Goal: Transaction & Acquisition: Purchase product/service

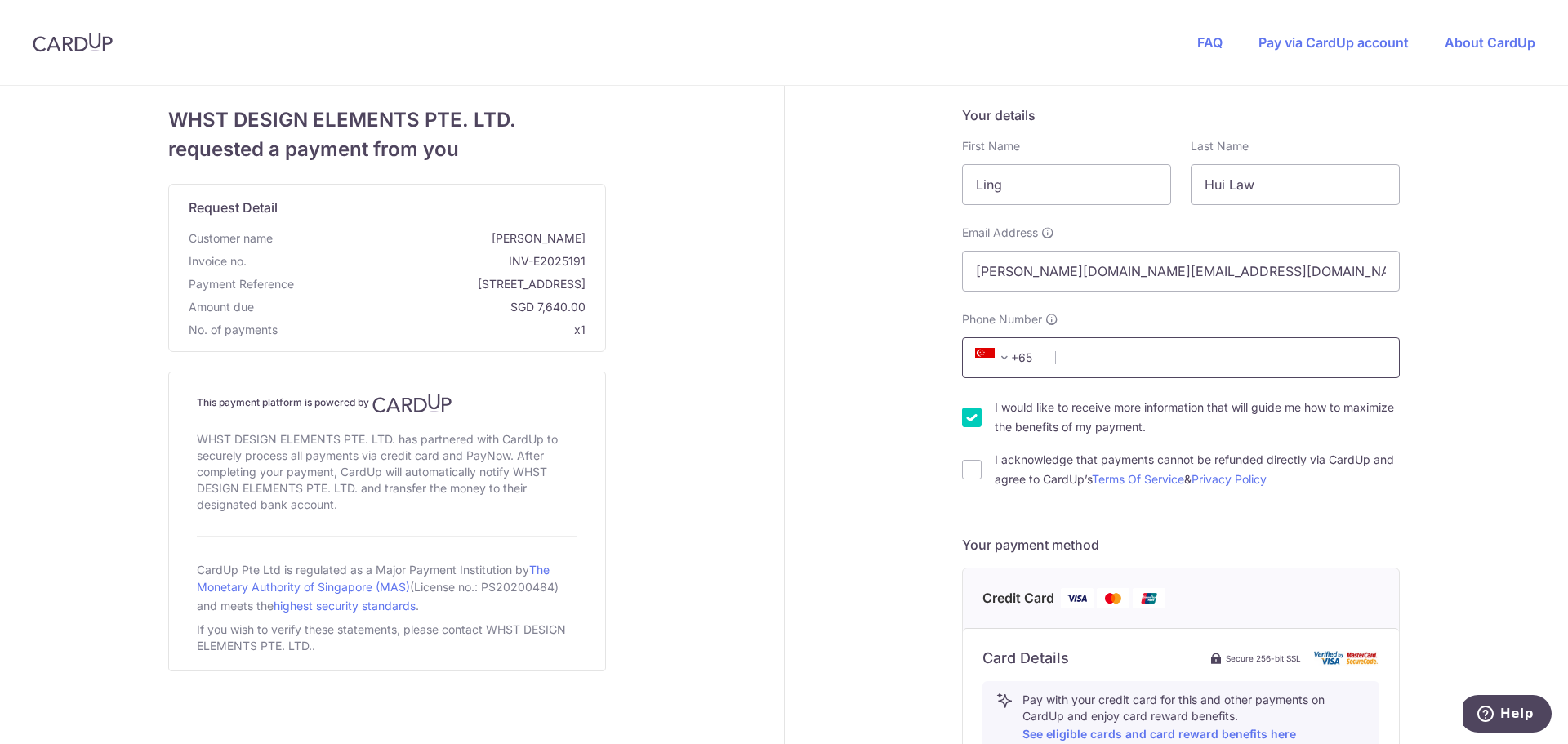
click at [1126, 369] on input "Phone Number" at bounding box center [1181, 358] width 437 height 41
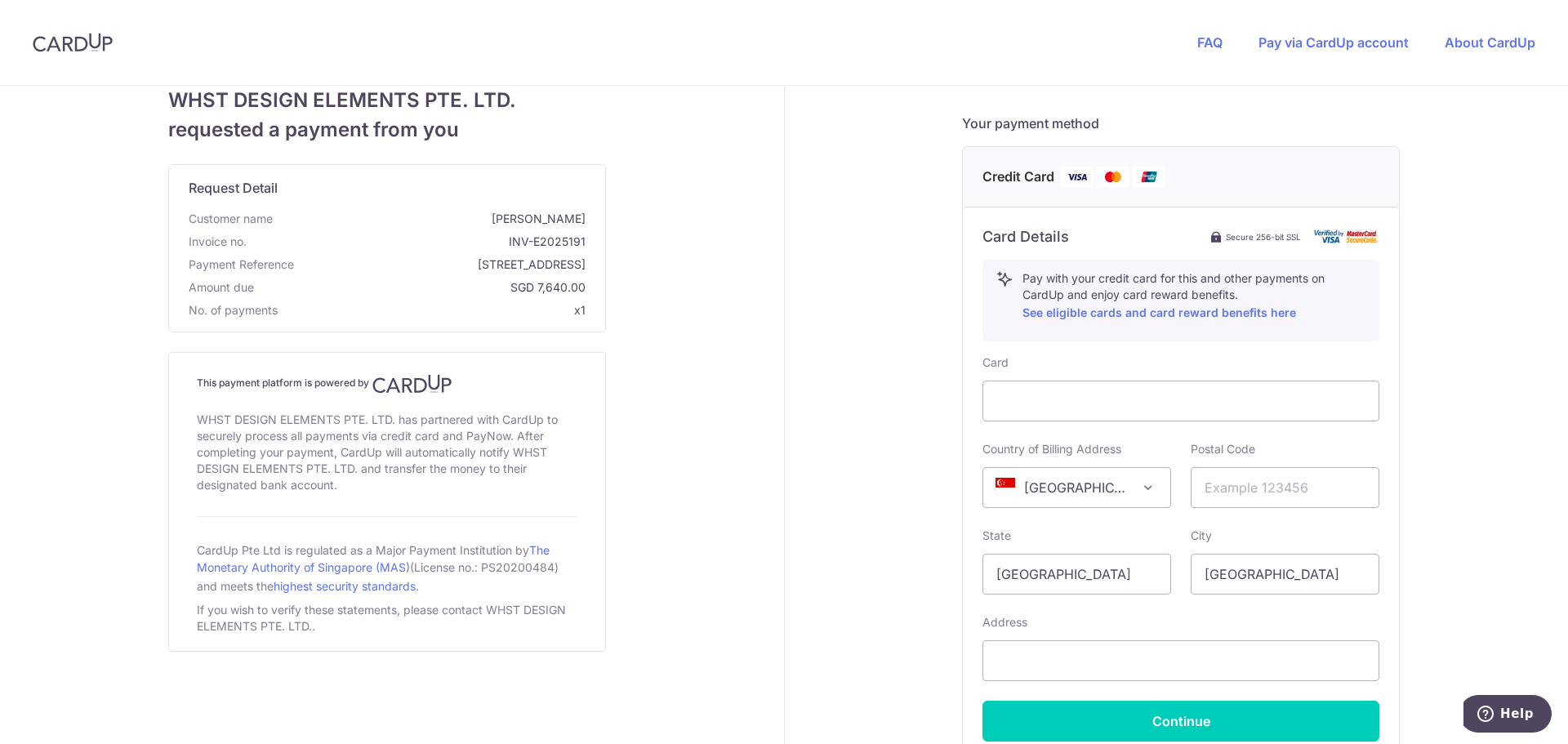
scroll to position [415, 0]
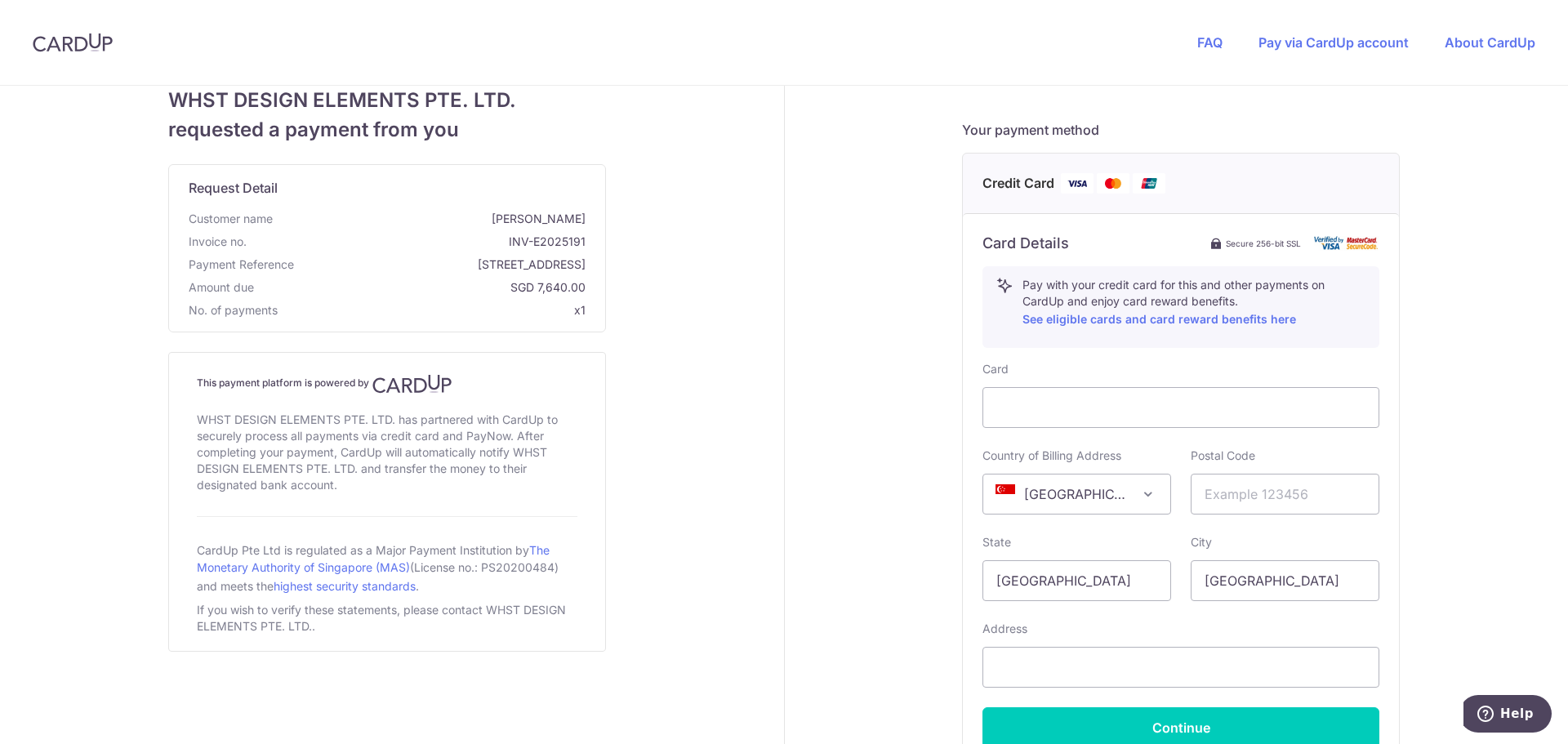
click at [747, 434] on div "WHST DESIGN ELEMENTS PTE. LTD. requested a payment from you Request Detail Cust…" at bounding box center [387, 290] width 794 height 1237
click at [1028, 418] on div at bounding box center [1181, 407] width 397 height 41
click at [856, 466] on div "Your details First Name [PERSON_NAME] Last Name [PERSON_NAME] Email Address [PE…" at bounding box center [1182, 290] width 794 height 1237
click at [1231, 492] on input "text" at bounding box center [1285, 494] width 188 height 41
type input "769305"
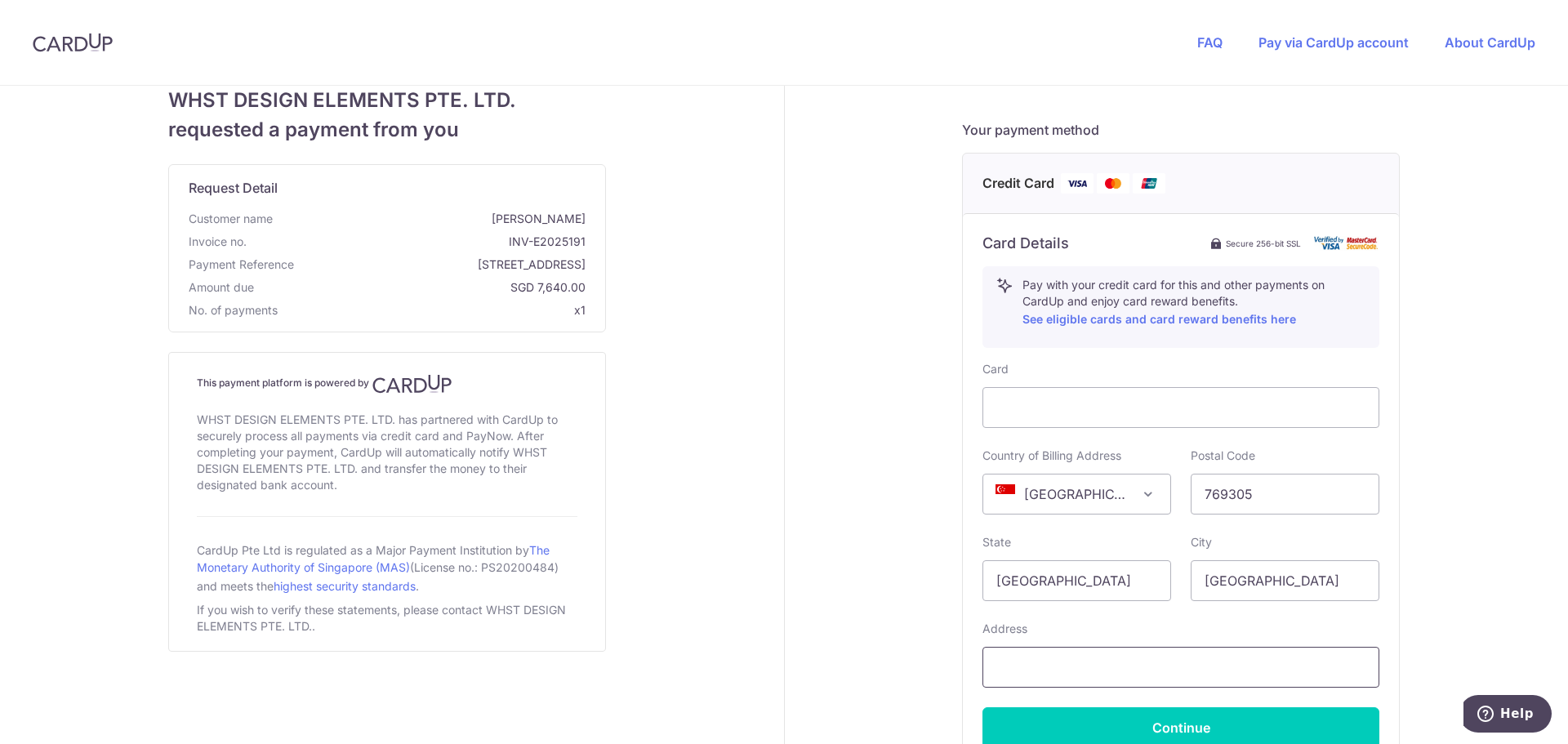
type input "[STREET_ADDRESS]"
click at [1075, 579] on input "[GEOGRAPHIC_DATA]" at bounding box center [1077, 581] width 188 height 41
click at [1241, 585] on input "[GEOGRAPHIC_DATA]" at bounding box center [1285, 581] width 188 height 41
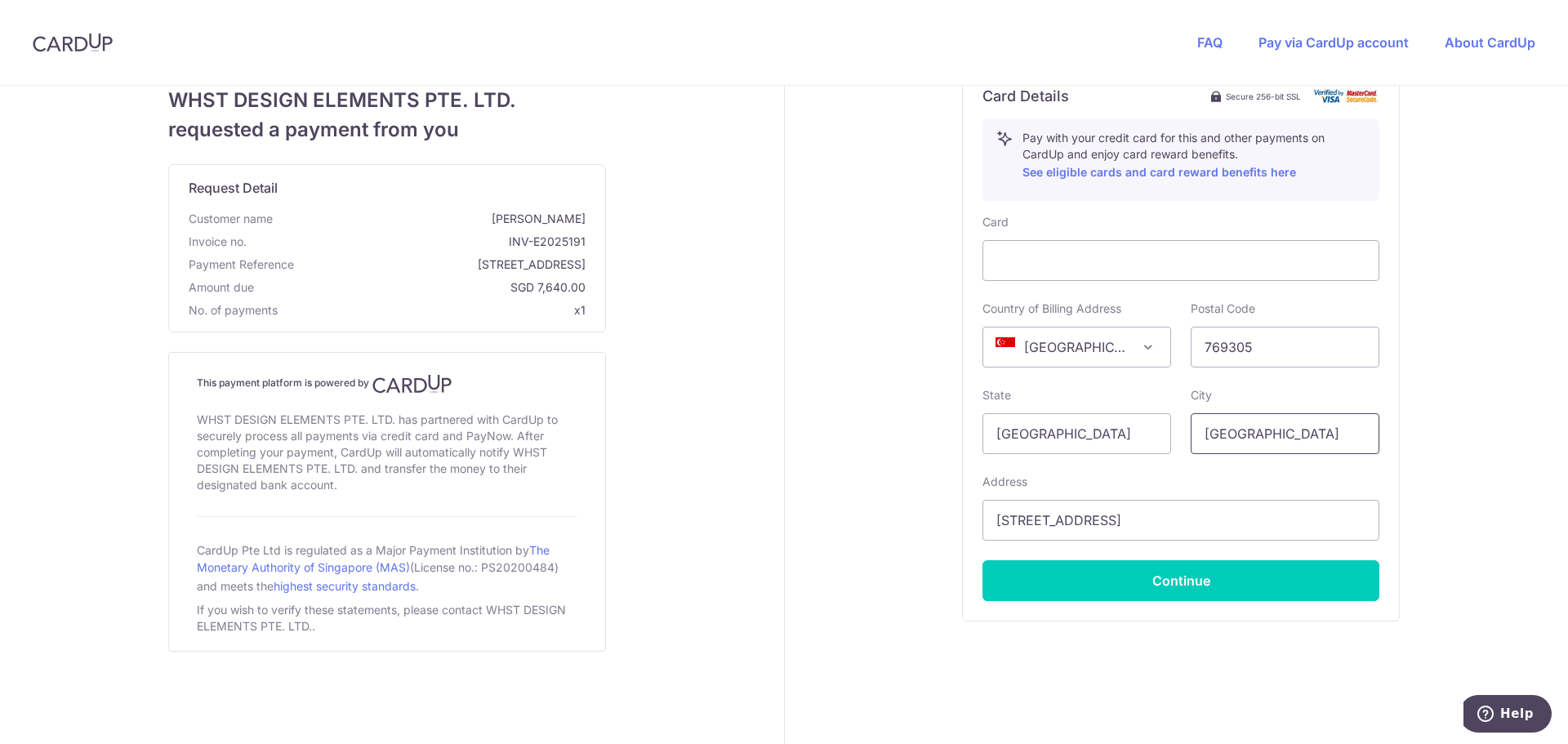
scroll to position [578, 0]
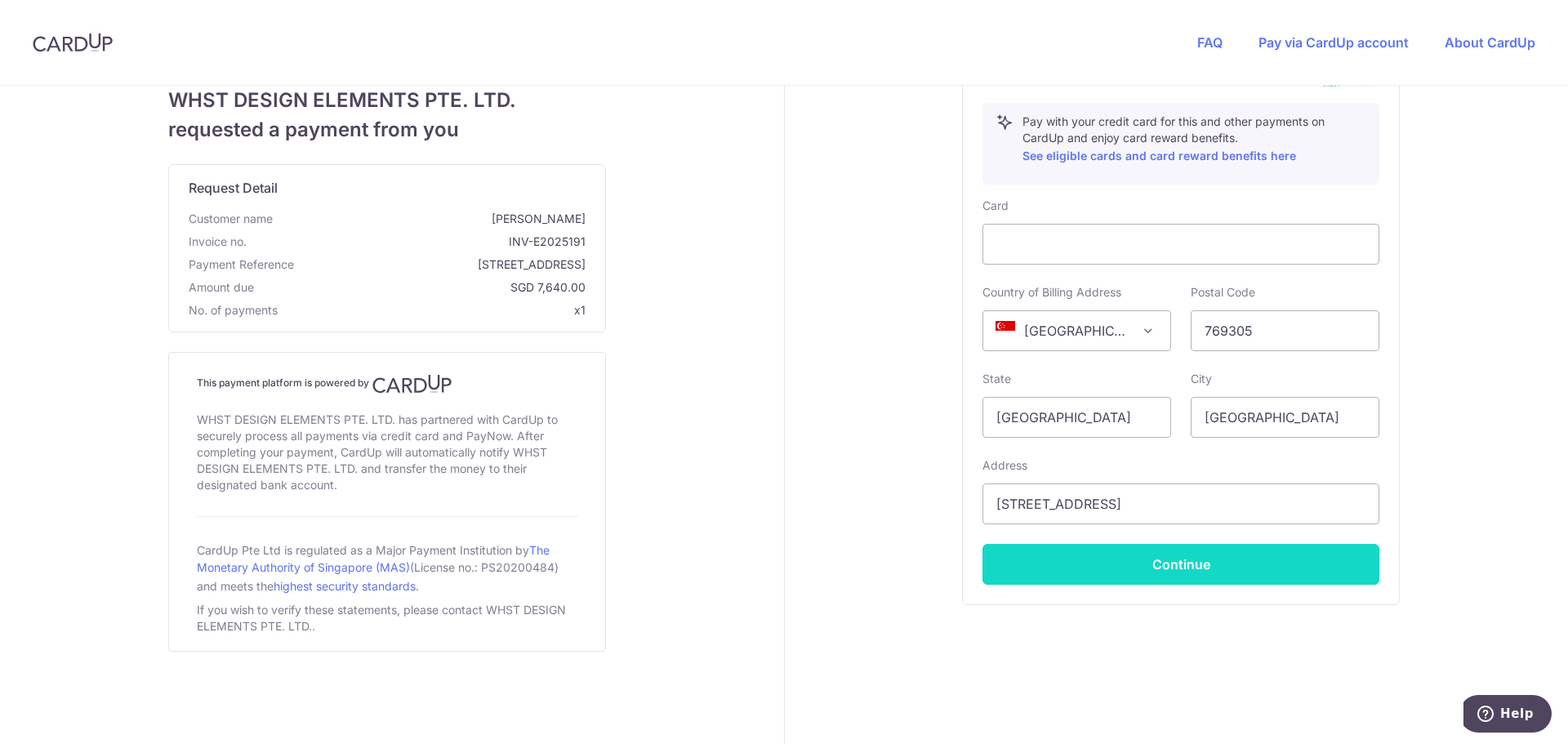
click at [1204, 578] on button "Continue" at bounding box center [1181, 565] width 397 height 41
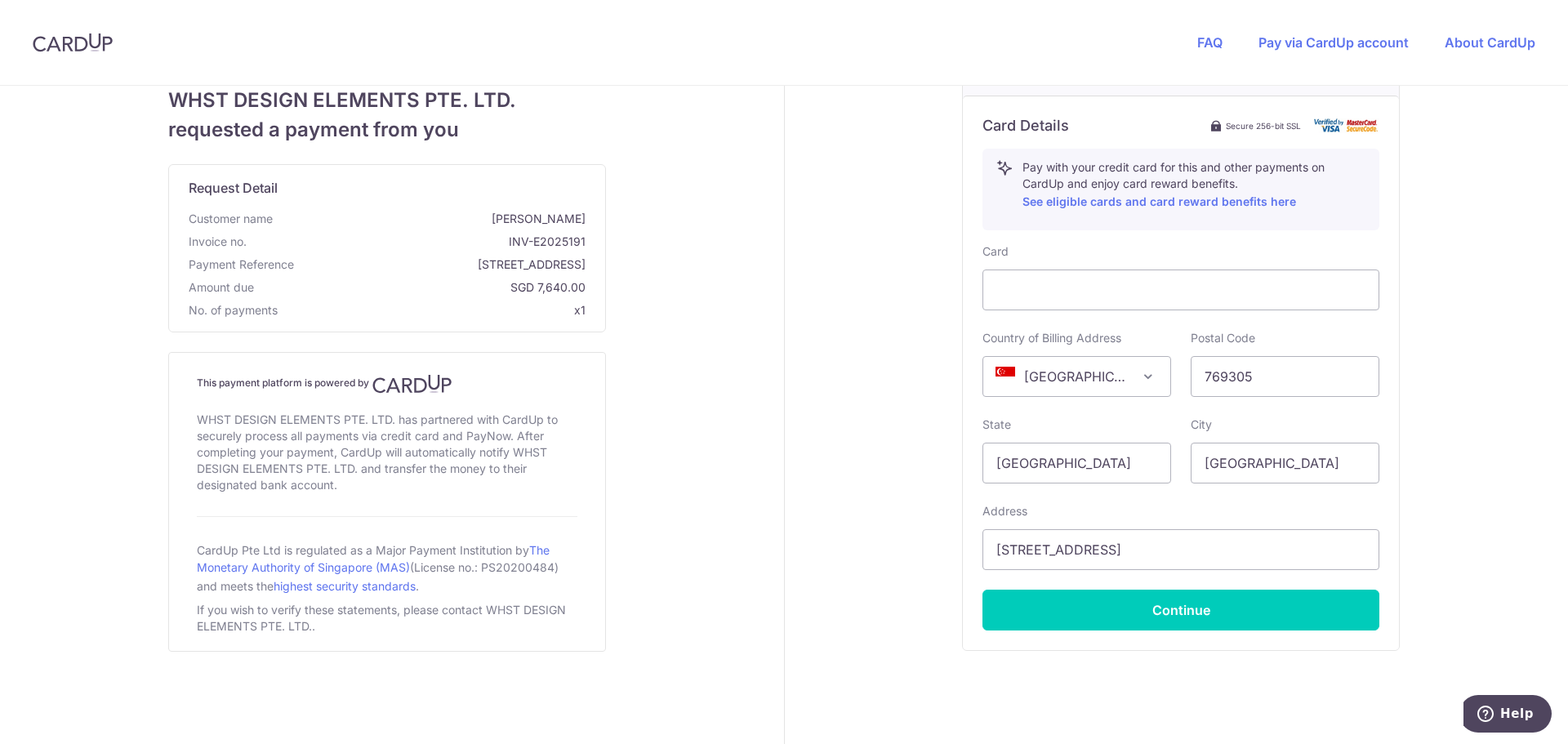
scroll to position [0, 0]
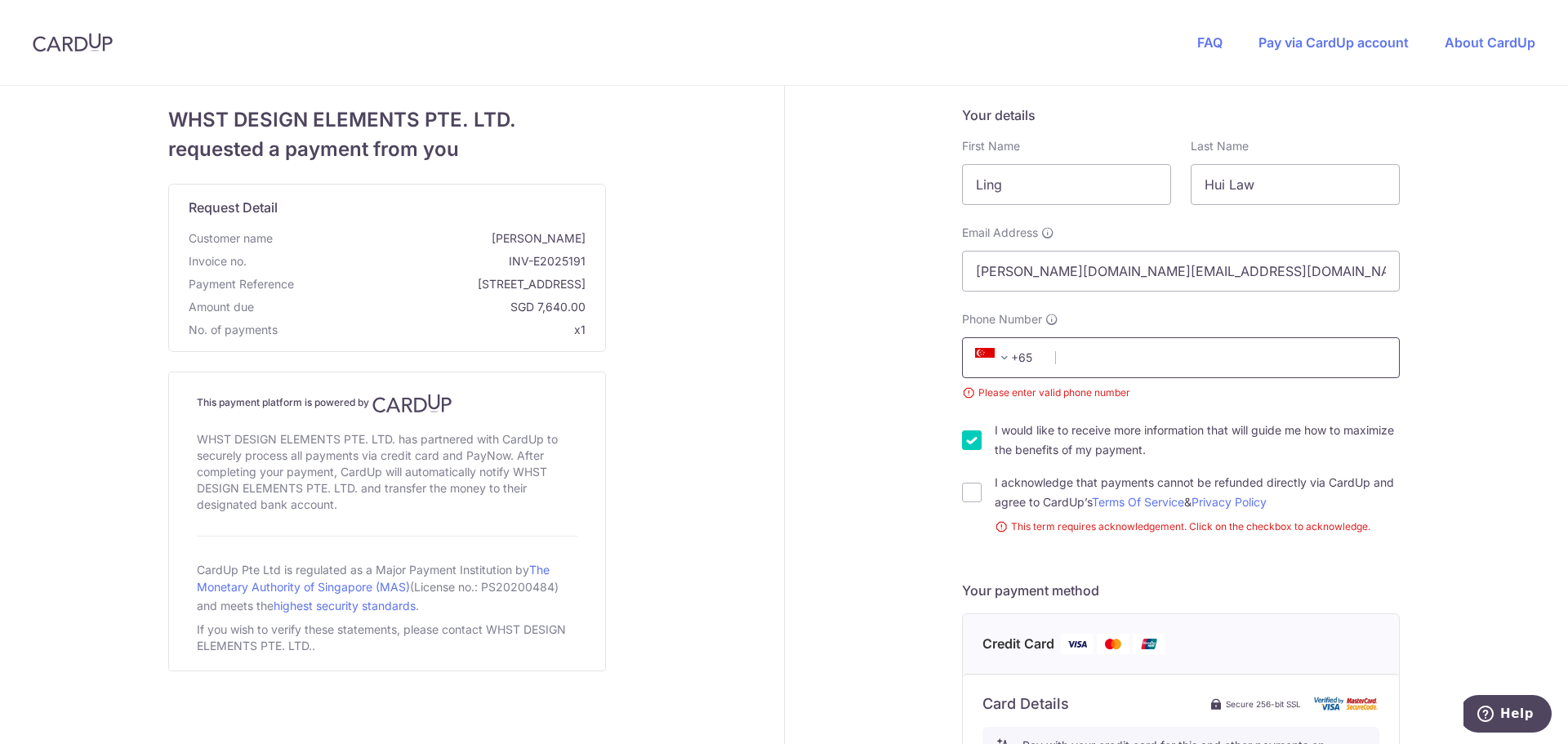
click at [1116, 349] on input "Phone Number" at bounding box center [1181, 358] width 437 height 41
drag, startPoint x: 1014, startPoint y: 192, endPoint x: 932, endPoint y: 189, distance: 82.1
click at [932, 189] on div "Your details First Name [PERSON_NAME] Last Name [PERSON_NAME] Email Address [PE…" at bounding box center [1182, 727] width 794 height 1283
click at [737, 430] on div "WHST DESIGN ELEMENTS PTE. LTD. requested a payment from you Request Detail Cust…" at bounding box center [387, 727] width 794 height 1283
click at [1094, 265] on input "[PERSON_NAME][DOMAIN_NAME][EMAIL_ADDRESS][DOMAIN_NAME]" at bounding box center [1181, 271] width 437 height 41
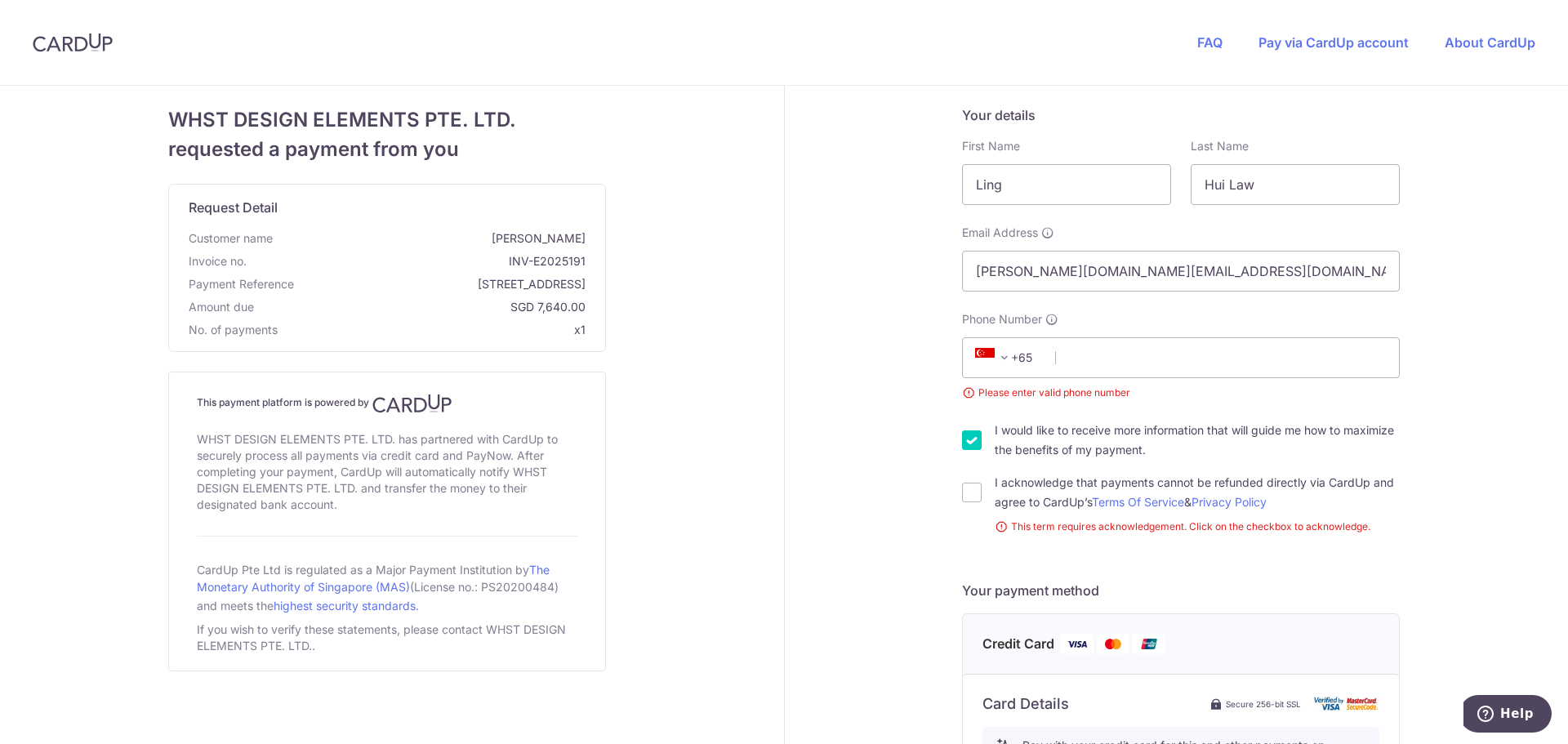
click at [880, 267] on div "Your details First Name [PERSON_NAME] Last Name [PERSON_NAME] Email Address [PE…" at bounding box center [1182, 727] width 794 height 1283
click at [1092, 352] on input "Phone Number" at bounding box center [1181, 358] width 437 height 41
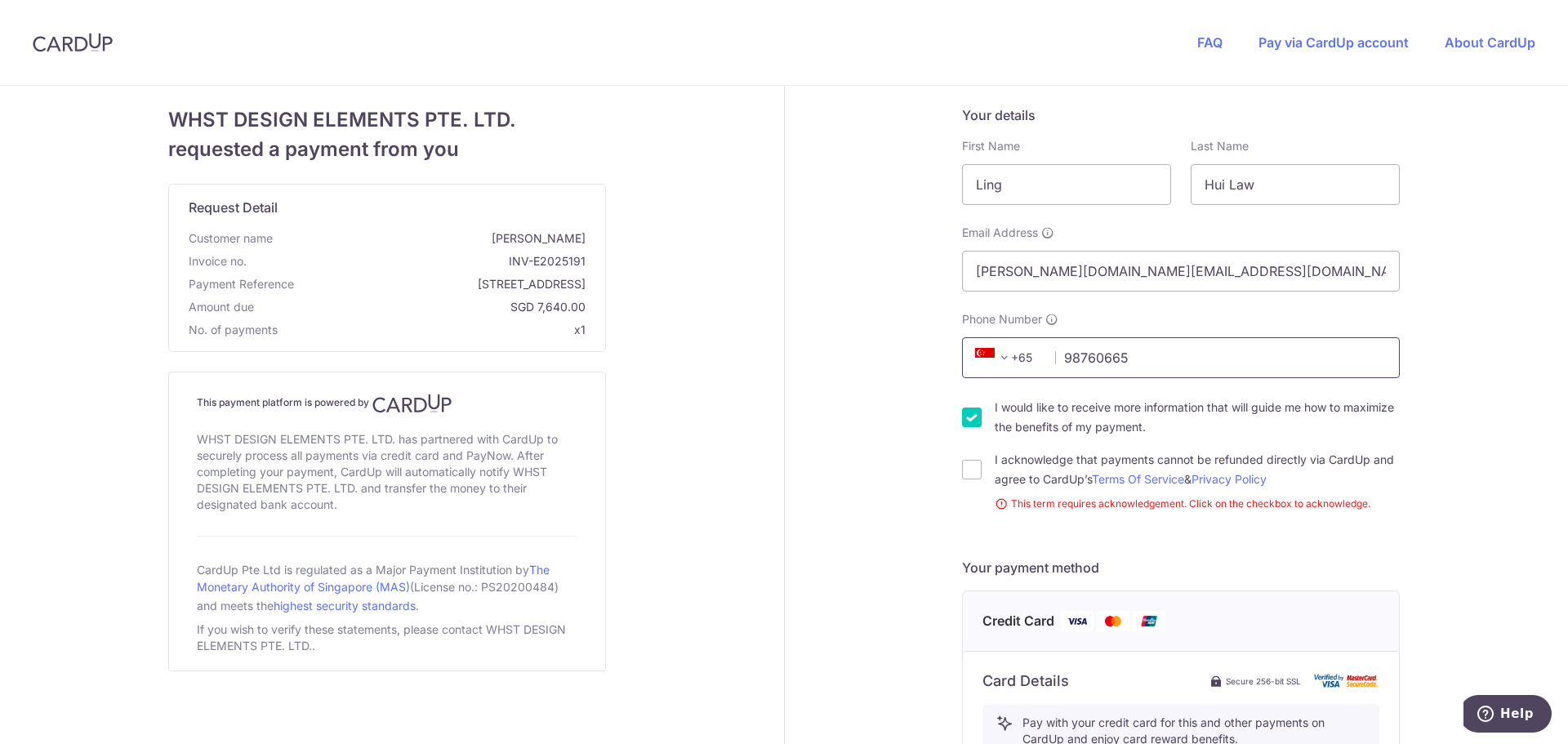
type input "98760665"
click at [968, 407] on div "I would like to receive more information that will guide me how to maximize the…" at bounding box center [1181, 417] width 437 height 40
click at [967, 419] on input "I would like to receive more information that will guide me how to maximize the…" at bounding box center [972, 417] width 19 height 19
checkbox input "false"
click at [964, 465] on input "I acknowledge that payments cannot be refunded directly via CardUp and agree to…" at bounding box center [972, 470] width 19 height 19
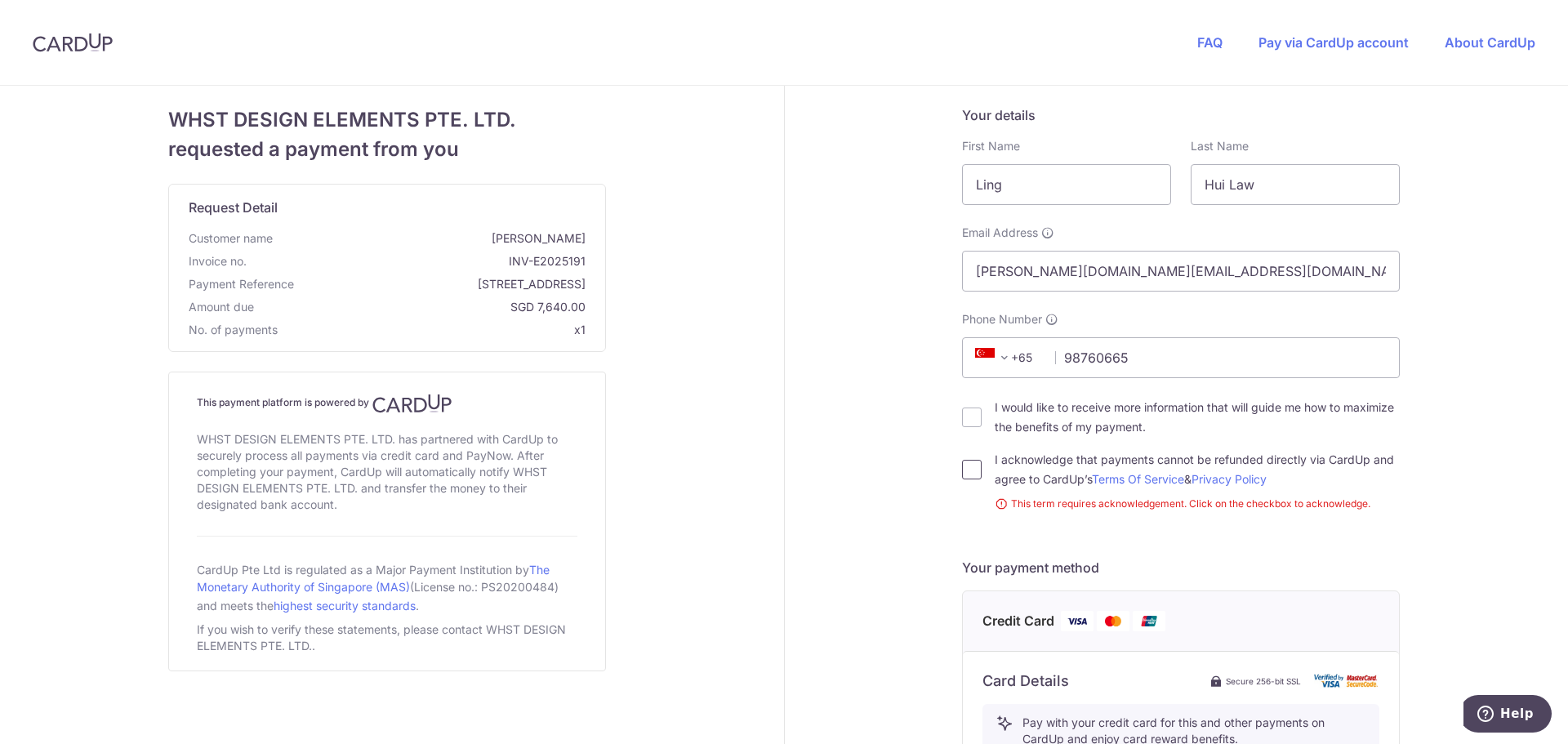
checkbox input "true"
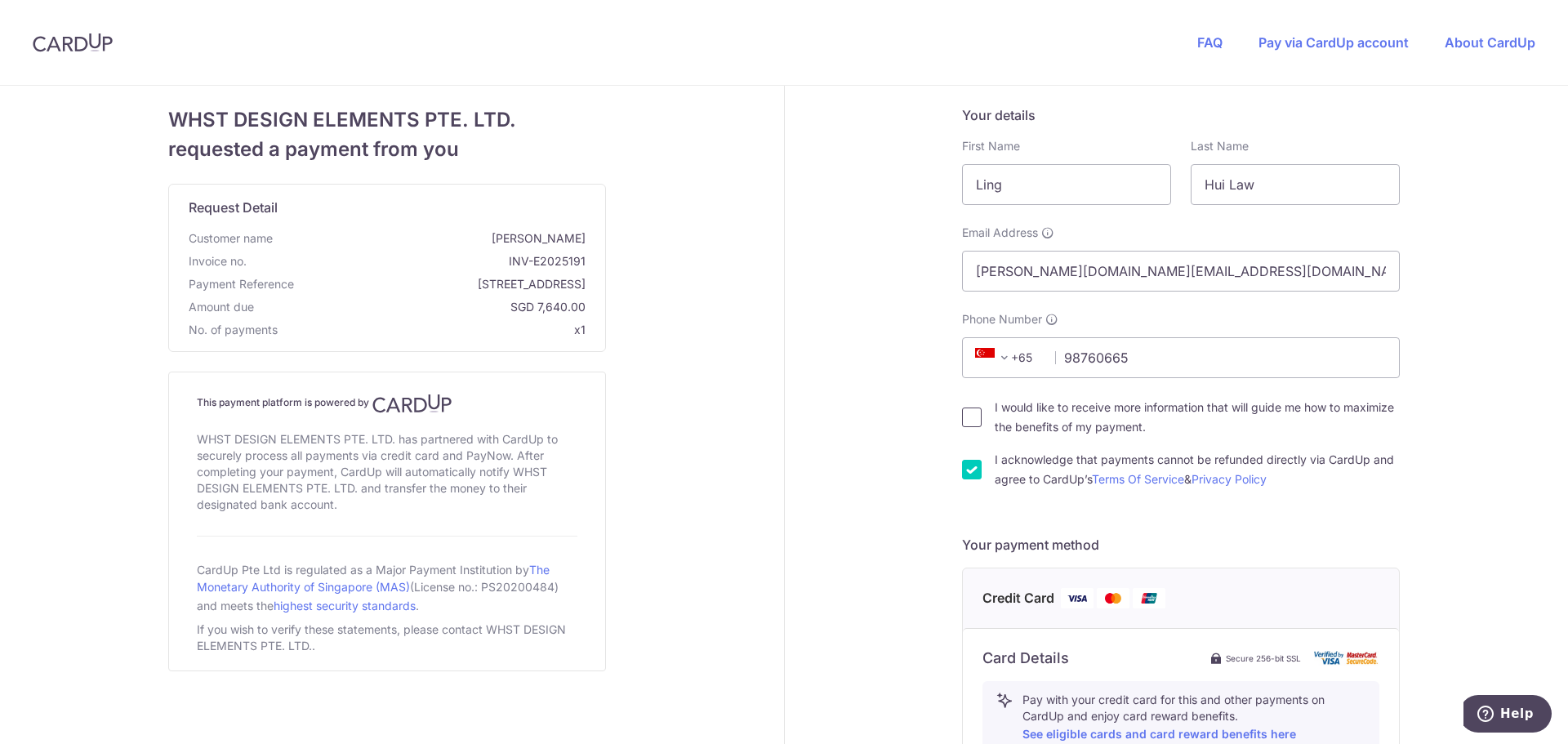
click at [962, 414] on input "I would like to receive more information that will guide me how to maximize the…" at bounding box center [972, 417] width 19 height 19
checkbox input "true"
click at [1013, 188] on input "Ling" at bounding box center [1067, 184] width 209 height 41
type input "[PERSON_NAME]"
type input "Law"
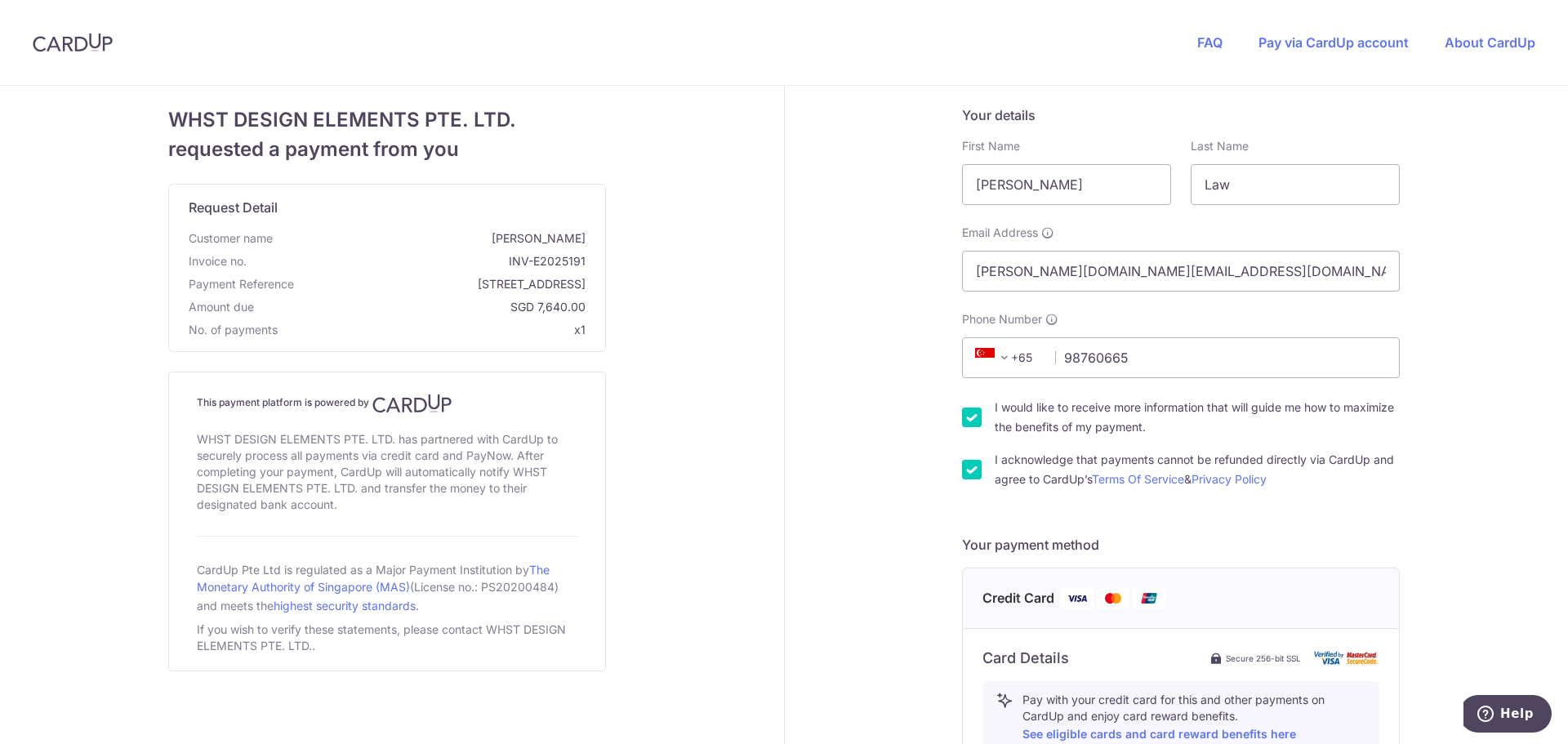
click at [881, 221] on div "Your details First Name [PERSON_NAME] Last Name Law Email Address [PERSON_NAME]…" at bounding box center [1182, 704] width 794 height 1237
drag, startPoint x: 1051, startPoint y: 197, endPoint x: 768, endPoint y: 157, distance: 285.8
click at [768, 157] on div "WHST DESIGN ELEMENTS PTE. LTD. requested a payment from you Request Detail Cust…" at bounding box center [783, 704] width 1587 height 1237
drag, startPoint x: 1050, startPoint y: 183, endPoint x: 834, endPoint y: 153, distance: 218.1
click at [834, 153] on div "Your details First Name [PERSON_NAME] Last Name Law Email Address [PERSON_NAME]…" at bounding box center [1182, 704] width 794 height 1237
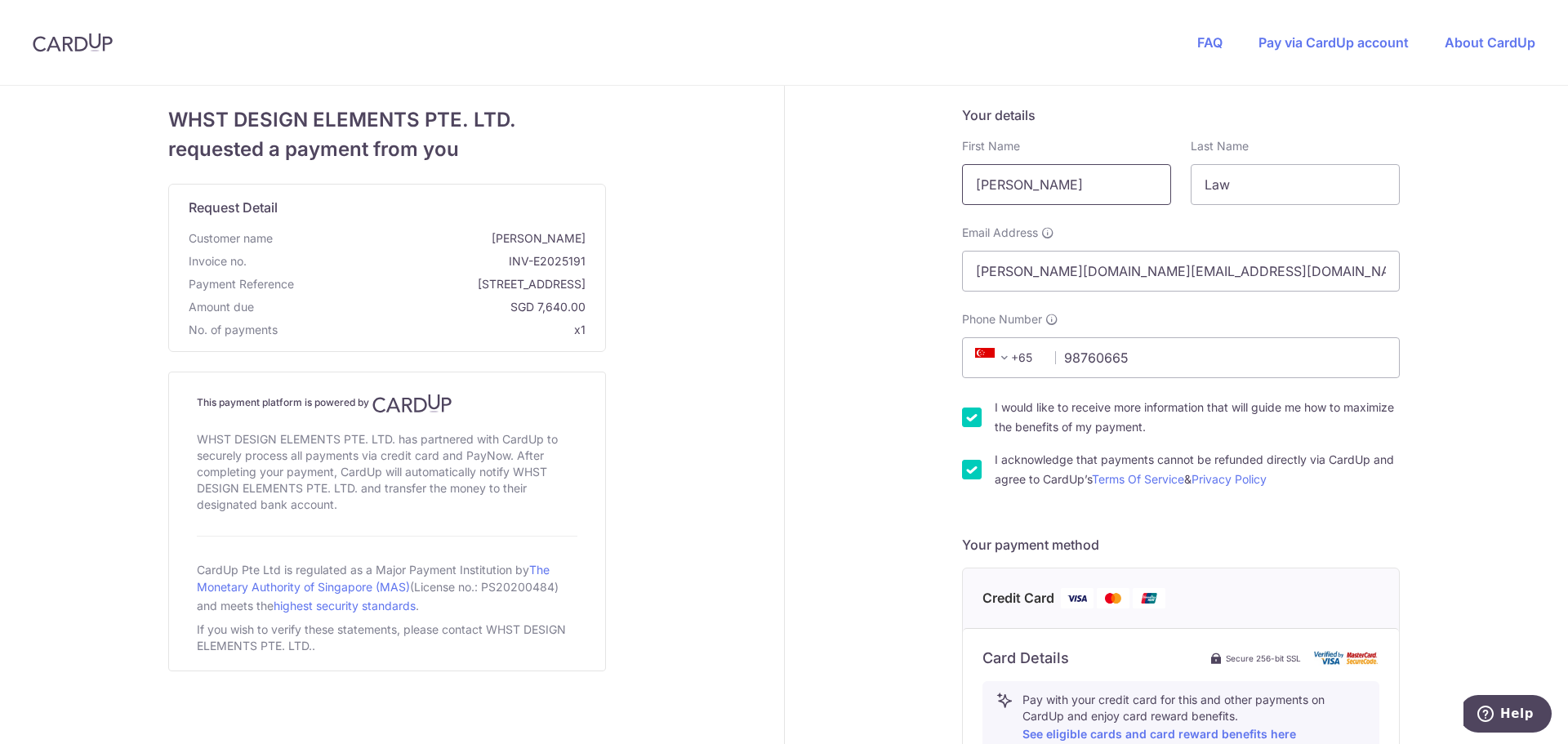
scroll to position [578, 0]
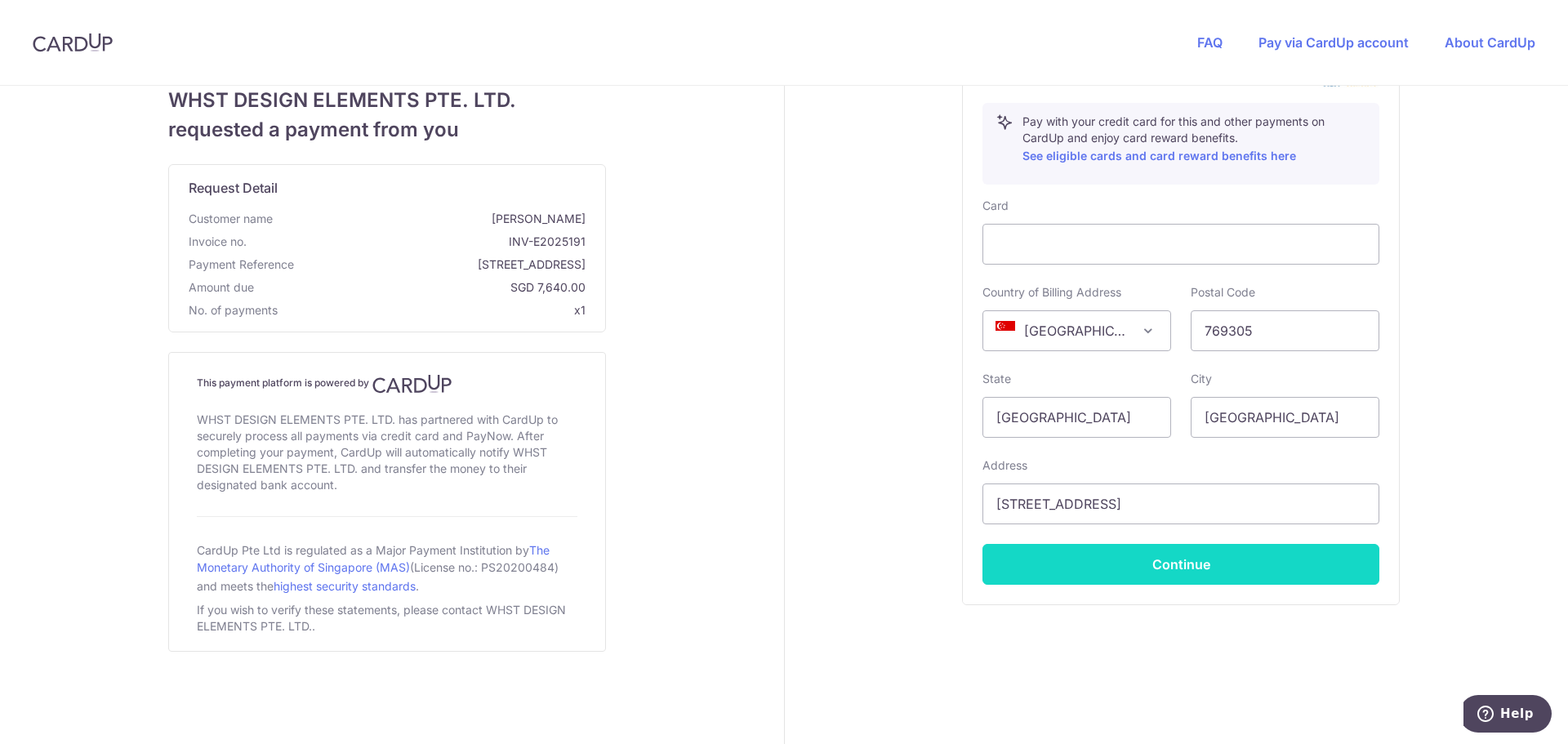
type input "[PERSON_NAME]"
click at [1168, 555] on button "Continue" at bounding box center [1181, 565] width 397 height 41
type input "**** 5092"
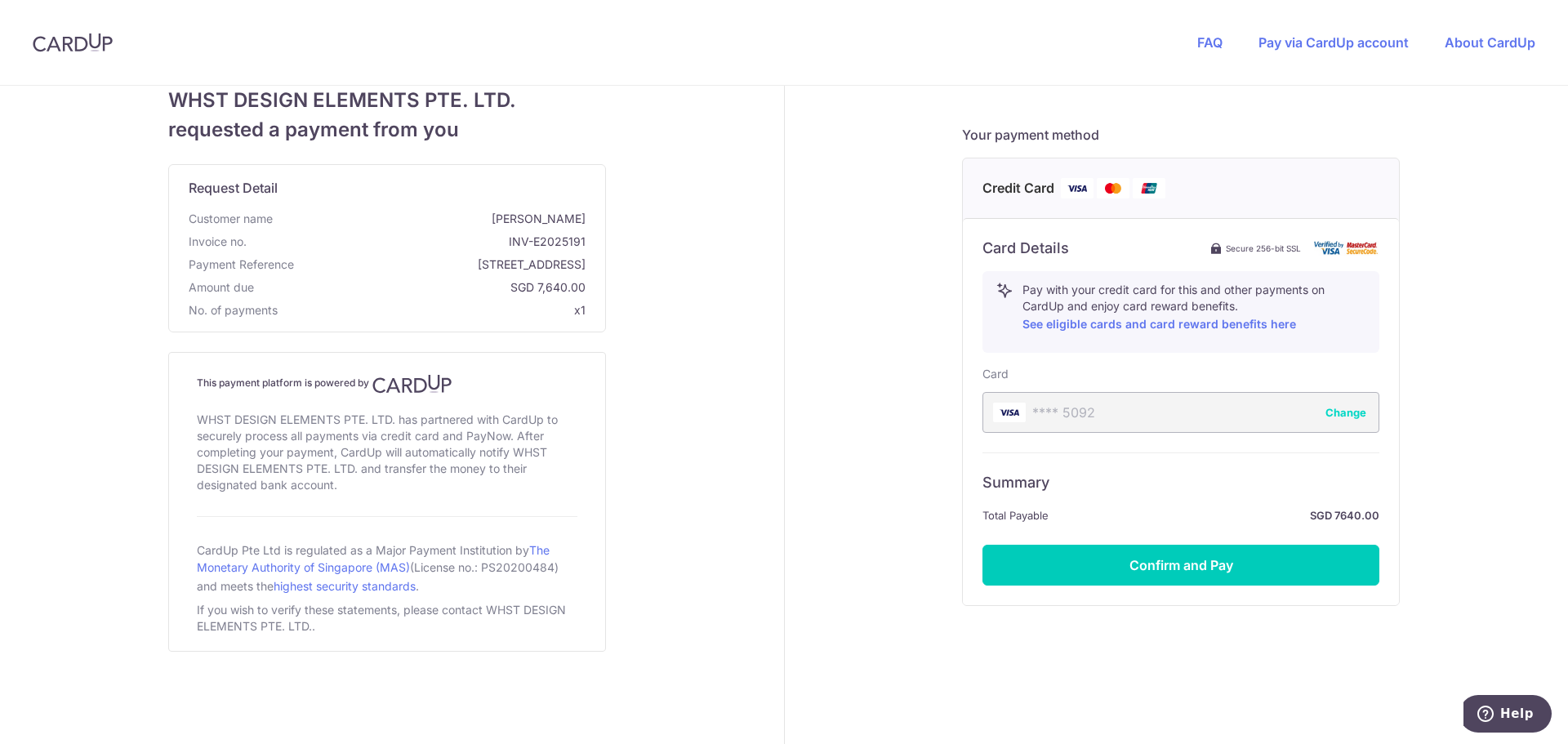
scroll to position [411, 0]
click at [1195, 316] on link "See eligible cards and card reward benefits here" at bounding box center [1159, 323] width 273 height 14
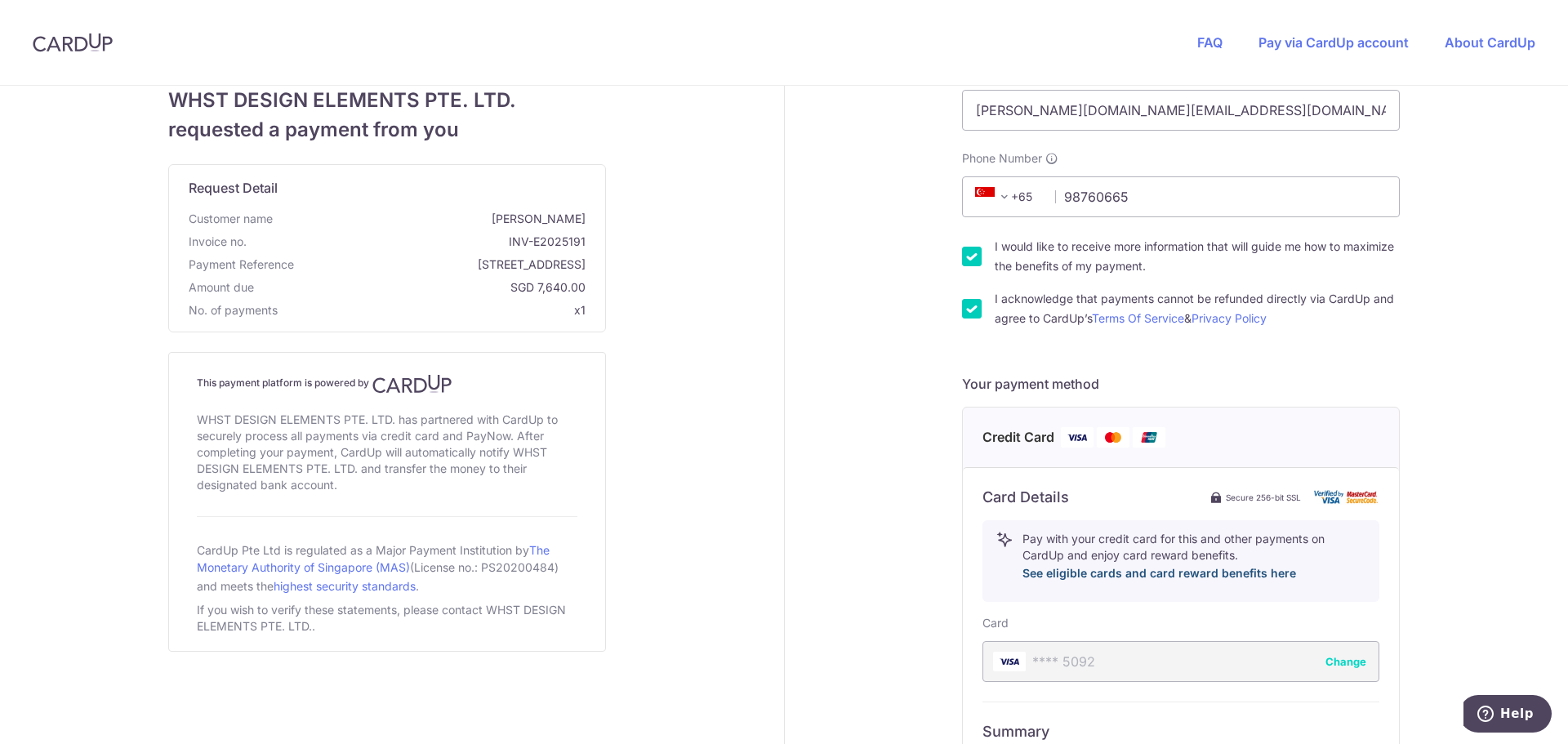
scroll to position [0, 0]
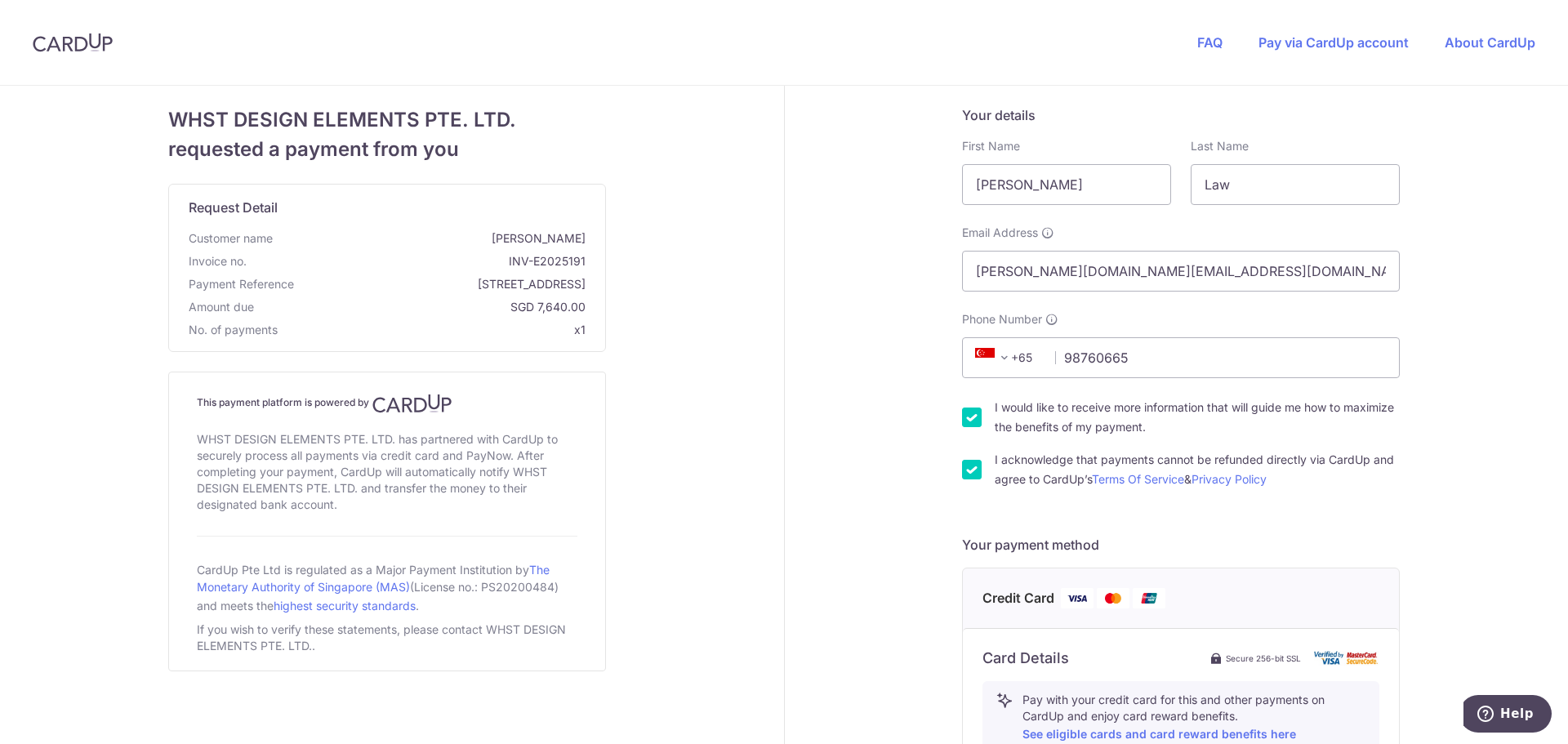
click at [932, 113] on div "Your details First Name [PERSON_NAME] Last Name Law Email Address [PERSON_NAME]…" at bounding box center [1182, 620] width 794 height 1070
click at [855, 318] on div "Your details First Name [PERSON_NAME] Last Name Law Email Address [PERSON_NAME]…" at bounding box center [1182, 620] width 794 height 1070
drag, startPoint x: 1248, startPoint y: 273, endPoint x: 930, endPoint y: 236, distance: 320.1
click at [929, 236] on div "Your details First Name [PERSON_NAME] Last Name Law Email Address [PERSON_NAME]…" at bounding box center [1182, 620] width 794 height 1070
click at [985, 275] on input "[EMAIL_ADDRESS][DOMAIN_NAME]" at bounding box center [1181, 271] width 437 height 41
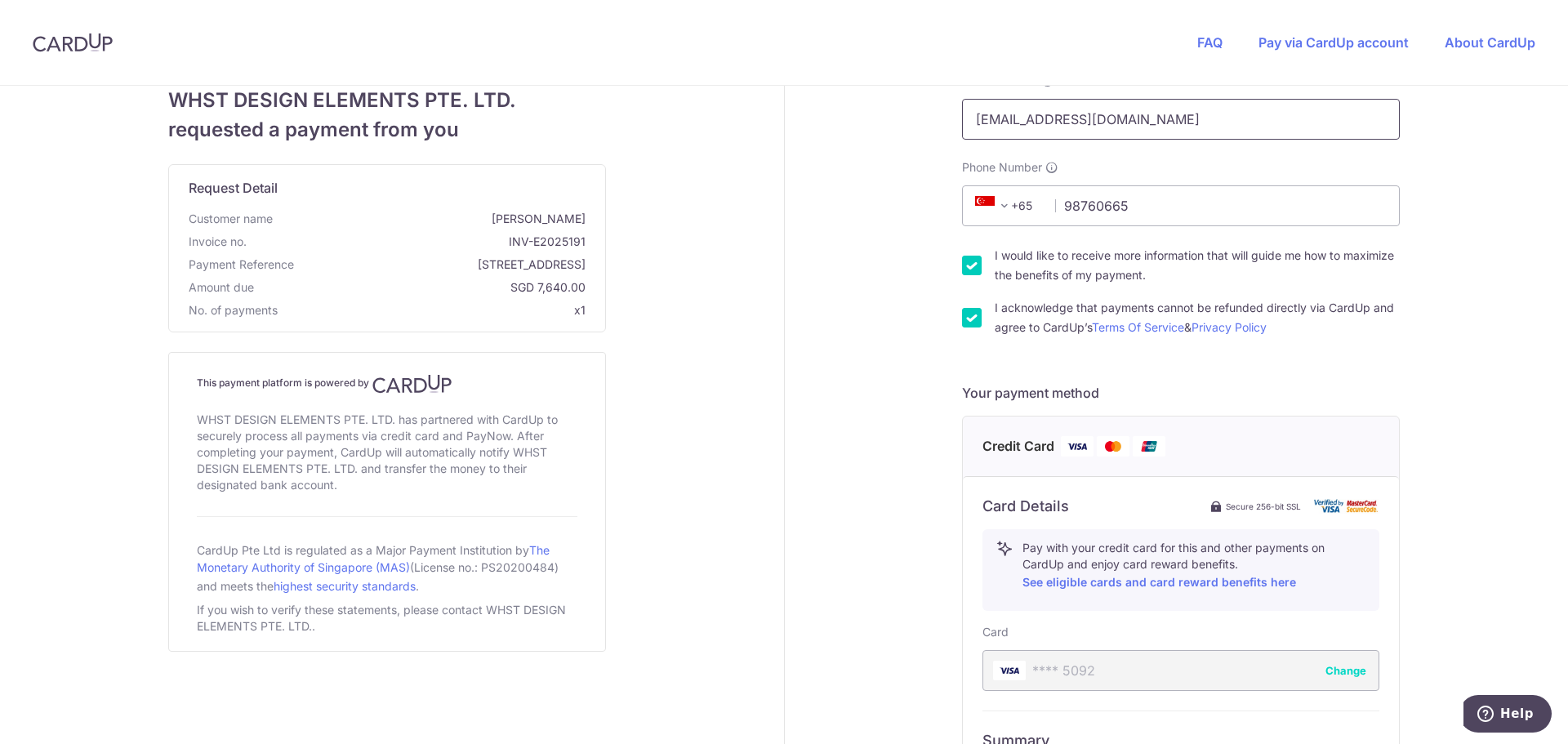
scroll to position [327, 0]
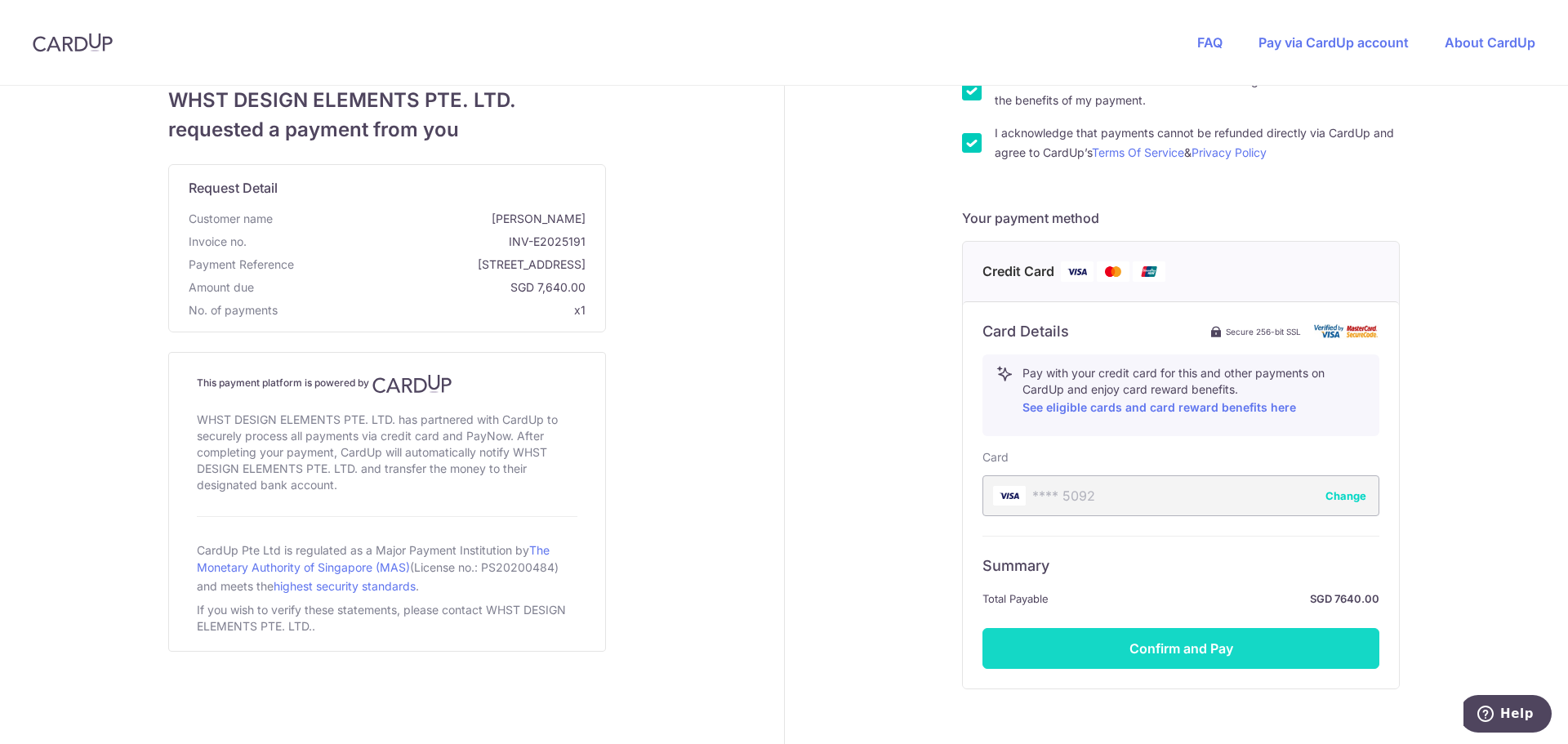
type input "[EMAIL_ADDRESS][DOMAIN_NAME]"
click at [1092, 649] on button "Confirm and Pay" at bounding box center [1181, 649] width 397 height 41
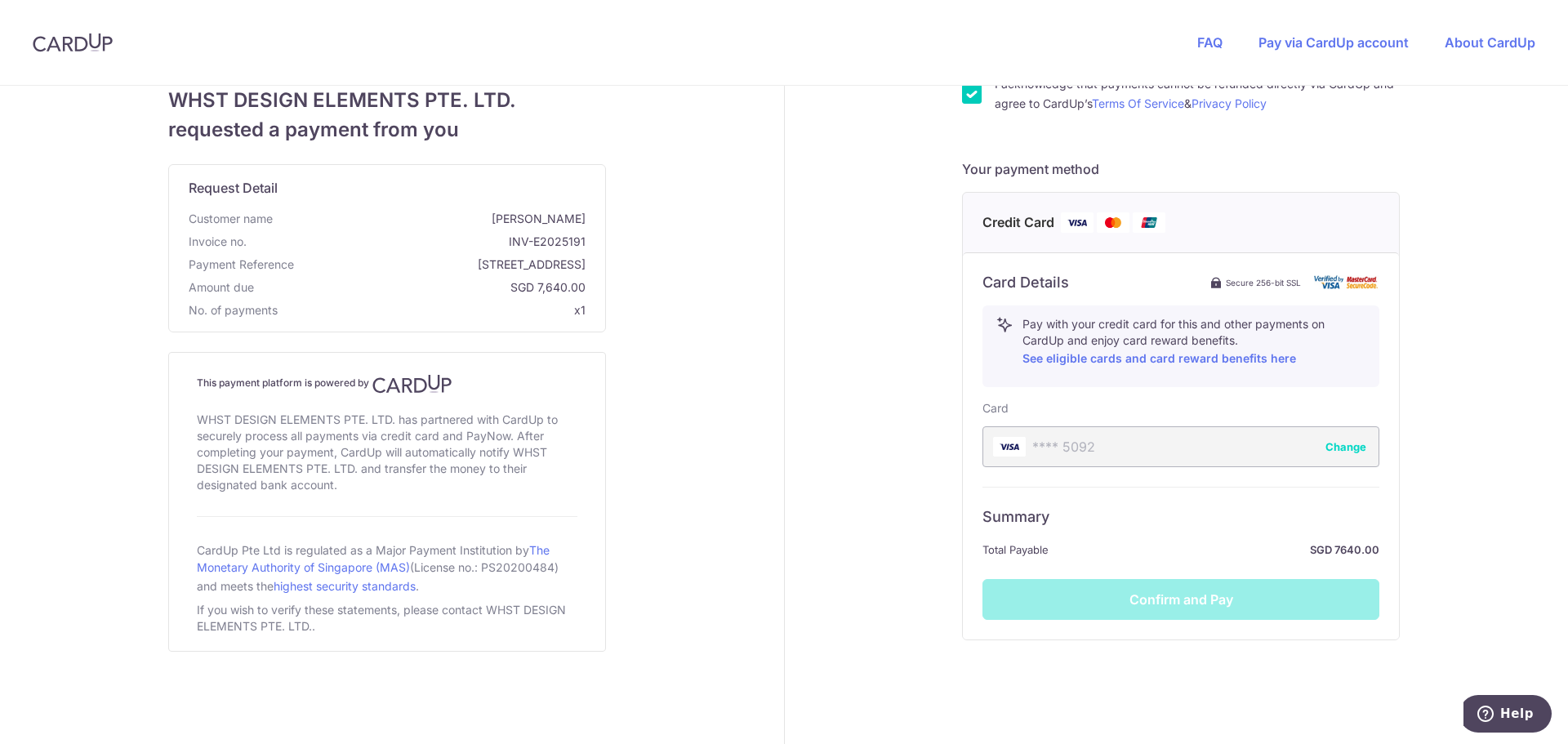
scroll to position [408, 0]
